Goal: Information Seeking & Learning: Learn about a topic

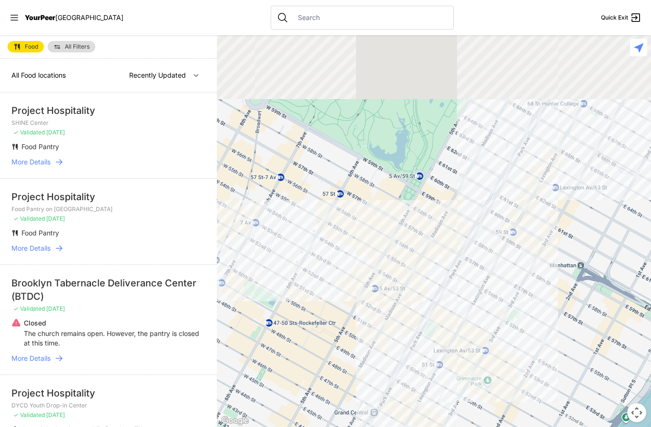
select select "nearby"
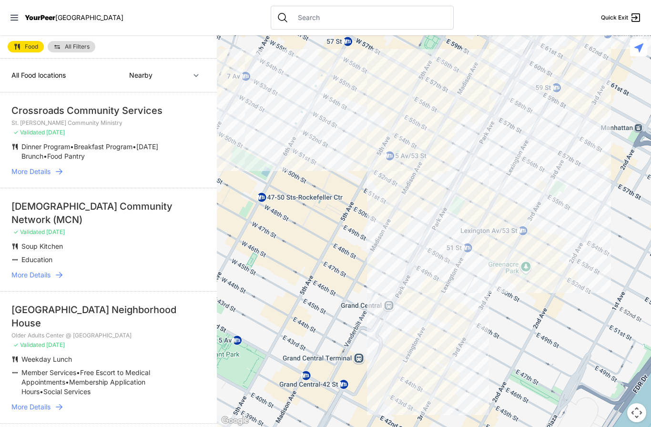
click at [127, 125] on p "St. [PERSON_NAME] Community Ministry" at bounding box center [108, 123] width 194 height 8
click at [40, 173] on span "More Details" at bounding box center [30, 172] width 39 height 10
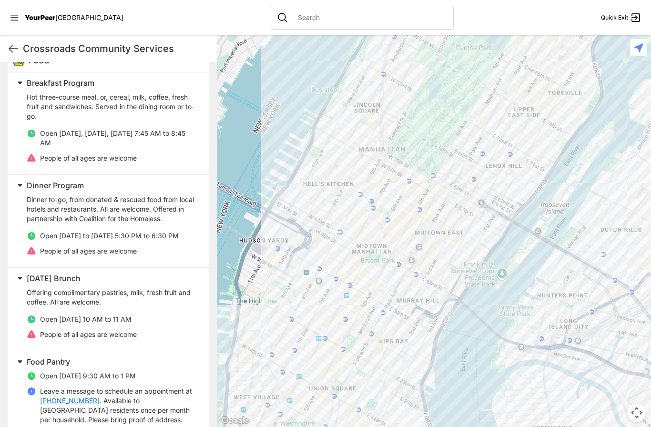
scroll to position [34, 0]
click at [420, 234] on div at bounding box center [434, 231] width 434 height 392
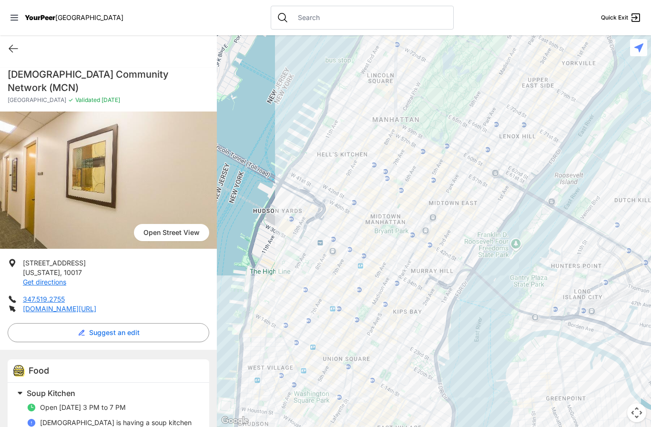
click at [461, 163] on div at bounding box center [434, 231] width 434 height 392
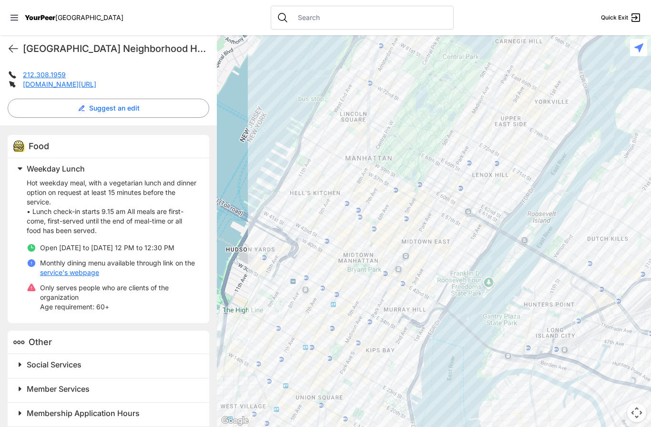
scroll to position [220, 0]
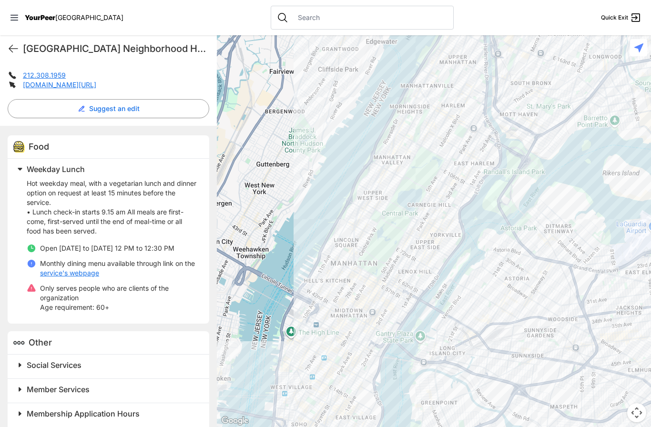
click at [286, 366] on div at bounding box center [434, 231] width 434 height 392
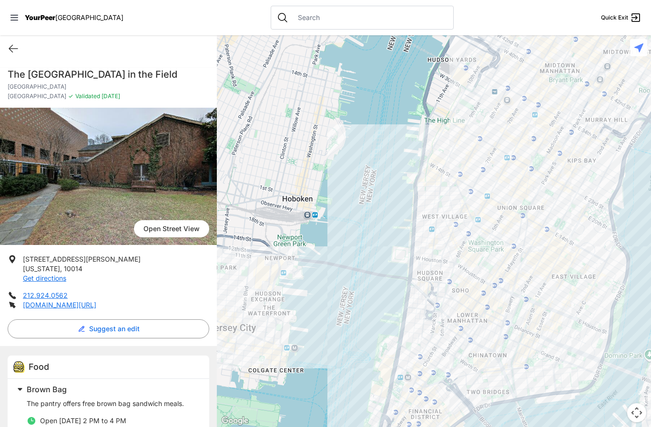
click at [463, 316] on div at bounding box center [434, 231] width 434 height 392
